Goal: Task Accomplishment & Management: Use online tool/utility

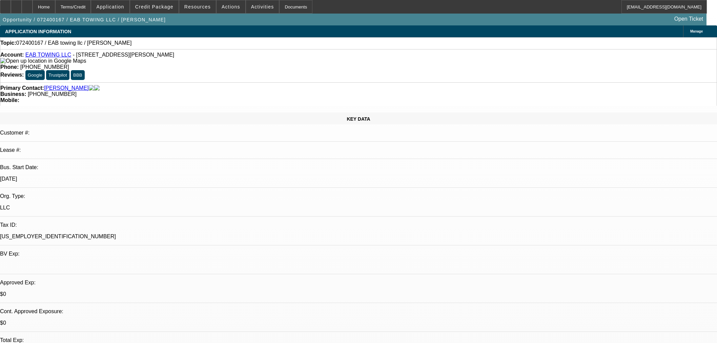
select select "0"
select select "2"
select select "0.1"
select select "4"
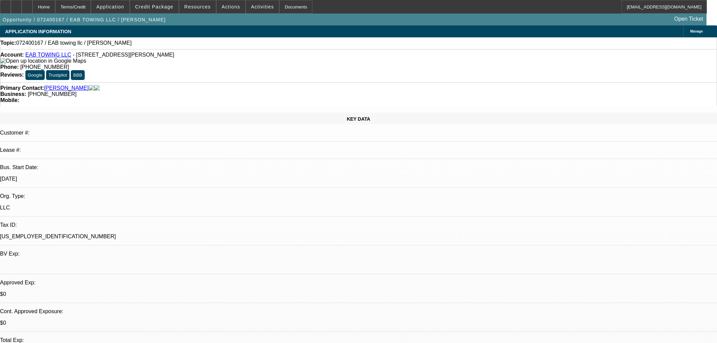
scroll to position [365, 0]
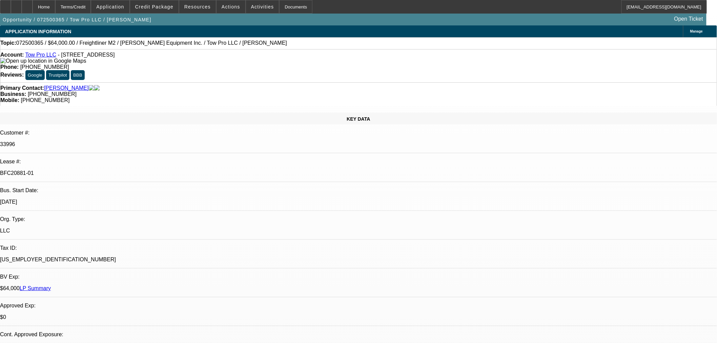
select select "0"
select select "2"
select select "0"
select select "6"
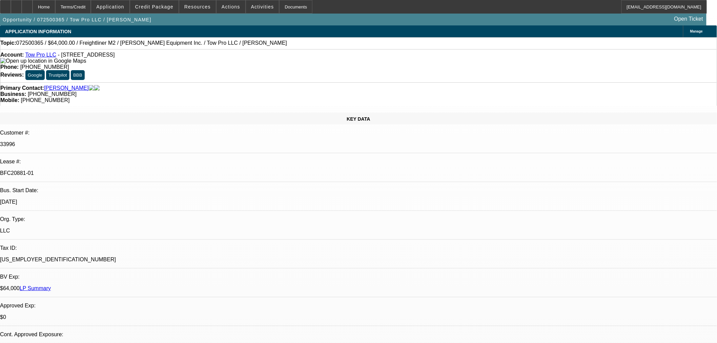
select select "0"
select select "2"
select select "0"
select select "6"
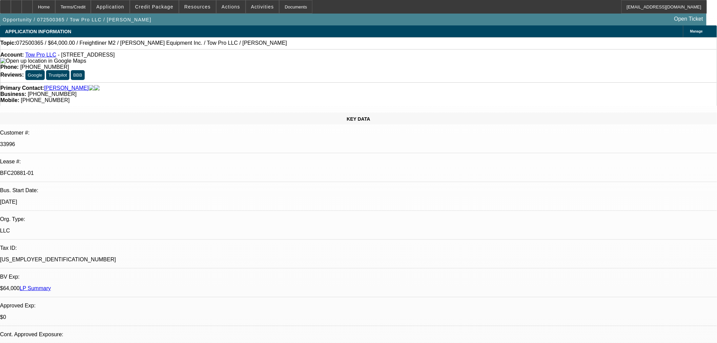
select select "0.15"
select select "2"
select select "0"
select select "6"
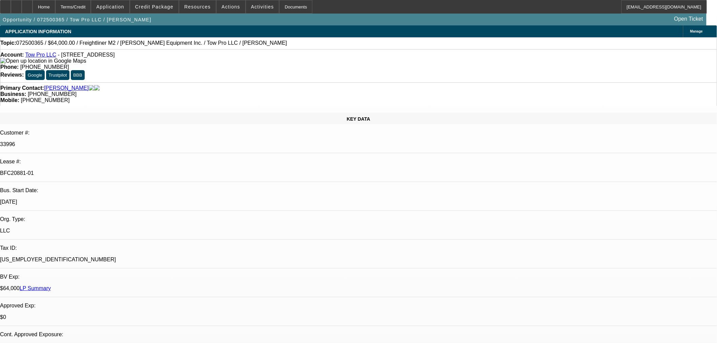
select select "0.15"
select select "2"
select select "0"
select select "6"
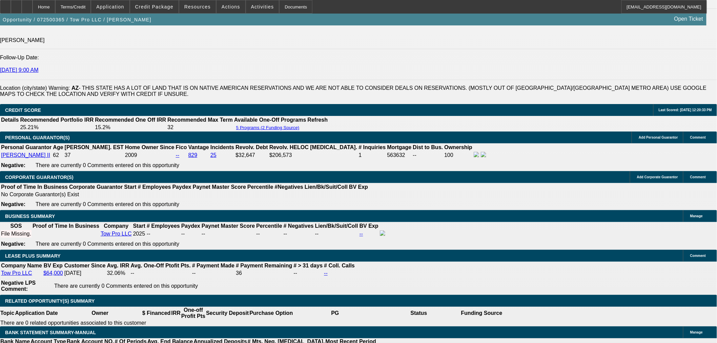
scroll to position [1005, 0]
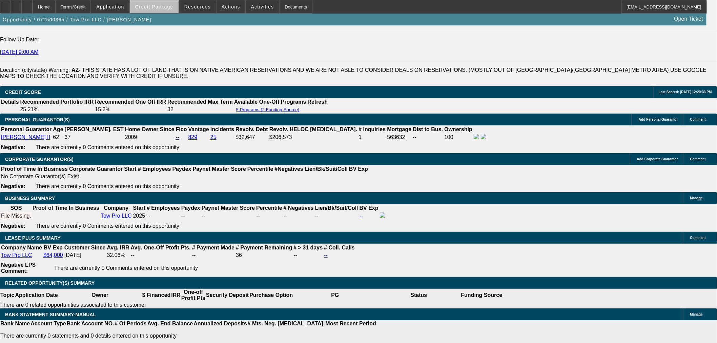
click at [179, 7] on span at bounding box center [154, 7] width 48 height 16
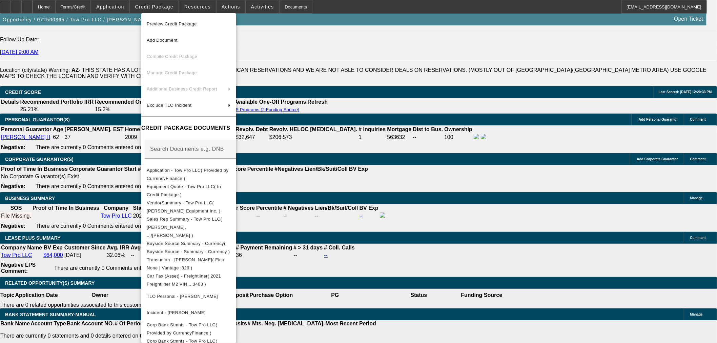
drag, startPoint x: 248, startPoint y: 182, endPoint x: 312, endPoint y: 191, distance: 64.4
click at [236, 182] on button "Equipment Quote - Tow Pro LLC( In Credit Package )" at bounding box center [188, 190] width 95 height 16
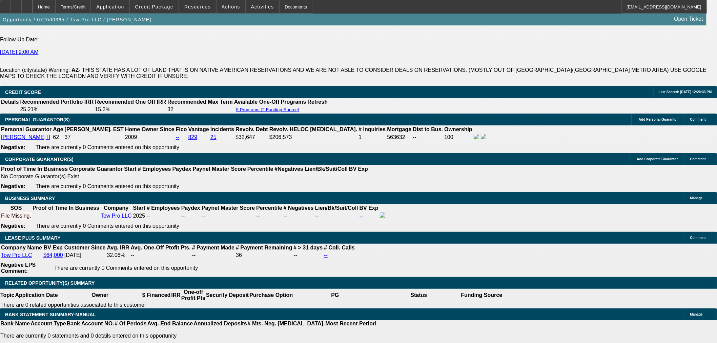
scroll to position [314, 0]
type input "sara"
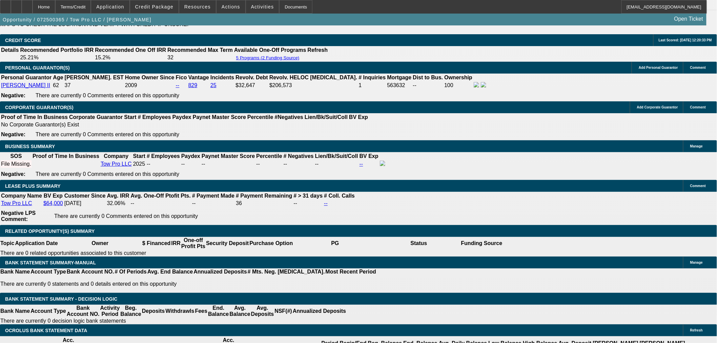
scroll to position [1067, 0]
